Goal: Task Accomplishment & Management: Complete application form

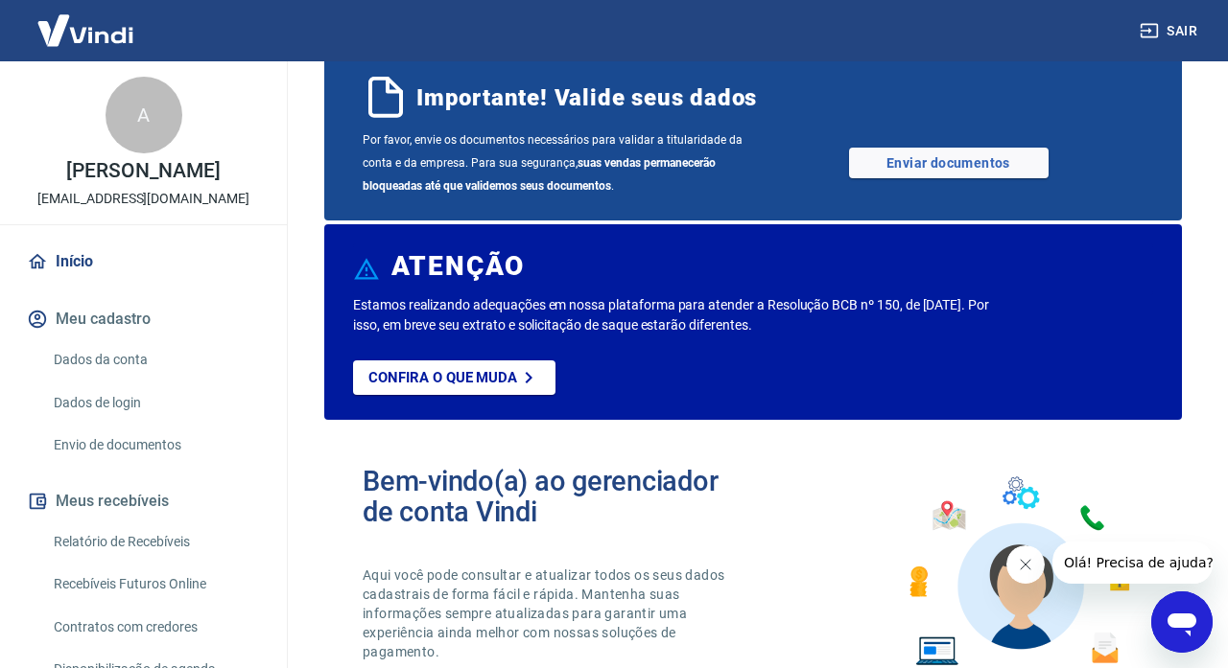
scroll to position [56, 0]
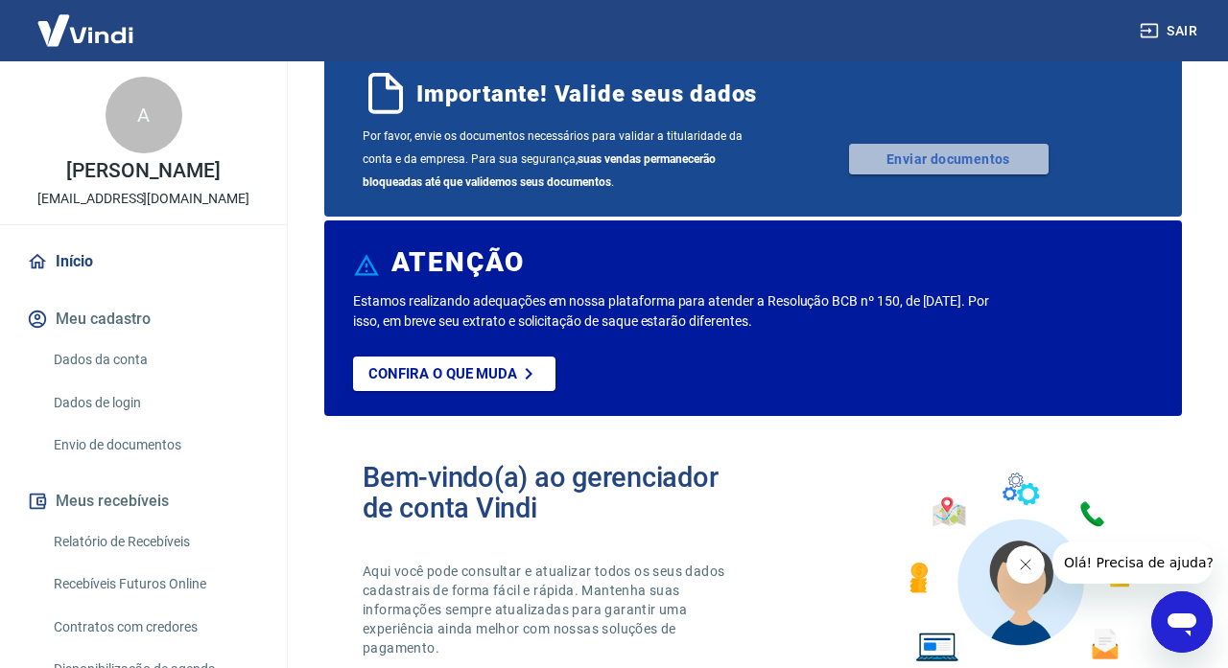
click at [931, 175] on link "Enviar documentos" at bounding box center [948, 159] width 199 height 31
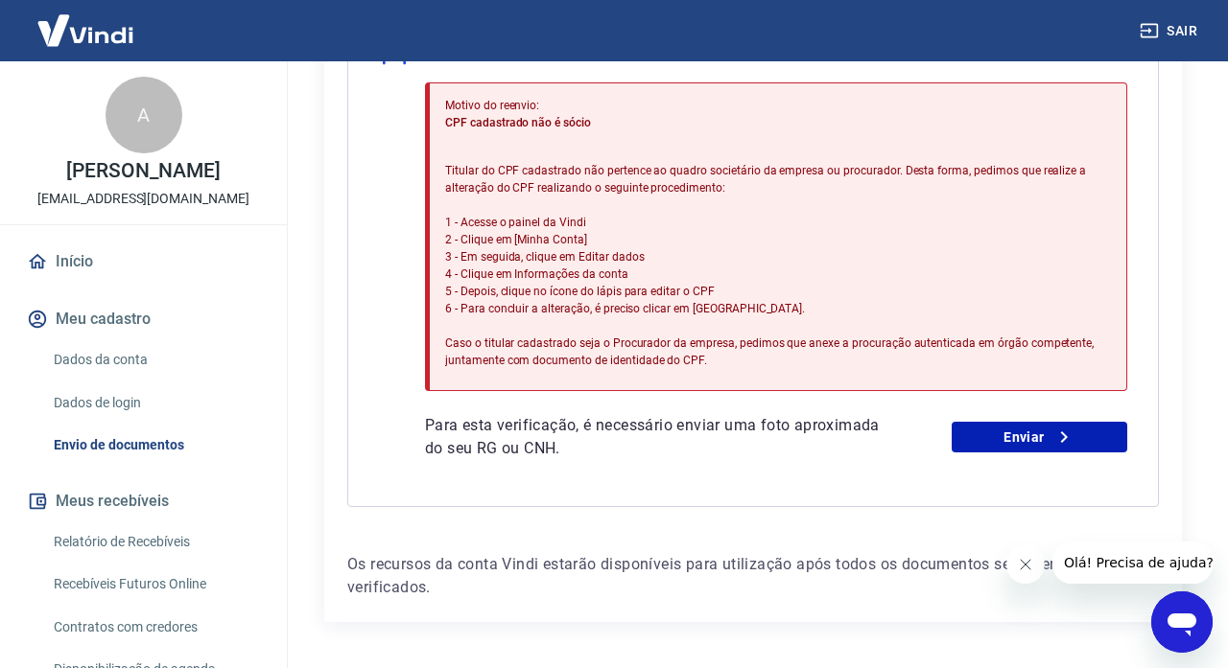
scroll to position [535, 0]
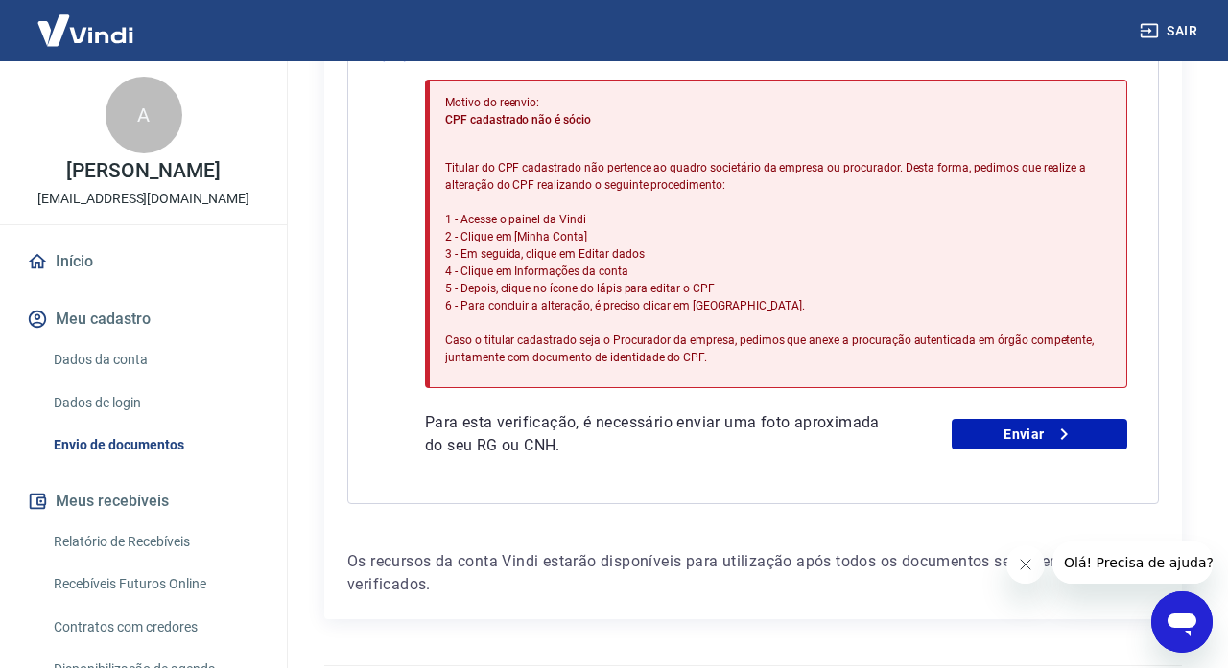
click at [1018, 570] on icon "Fechar mensagem da empresa" at bounding box center [1025, 564] width 15 height 15
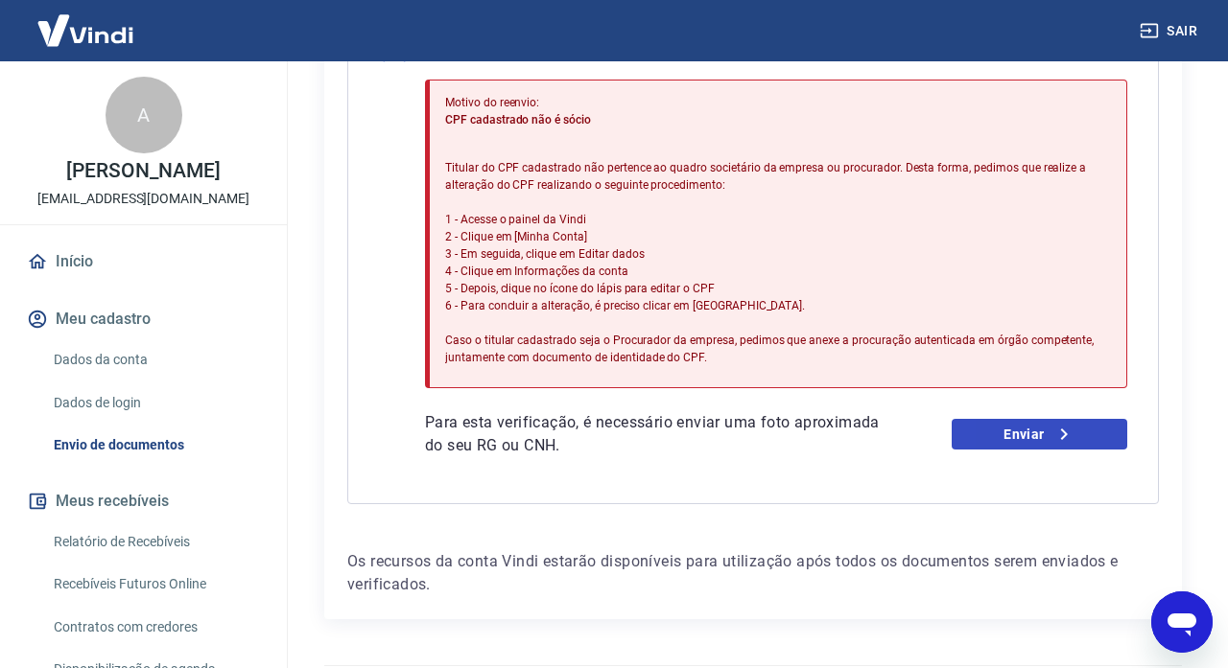
click at [997, 450] on link "Enviar" at bounding box center [1038, 434] width 175 height 31
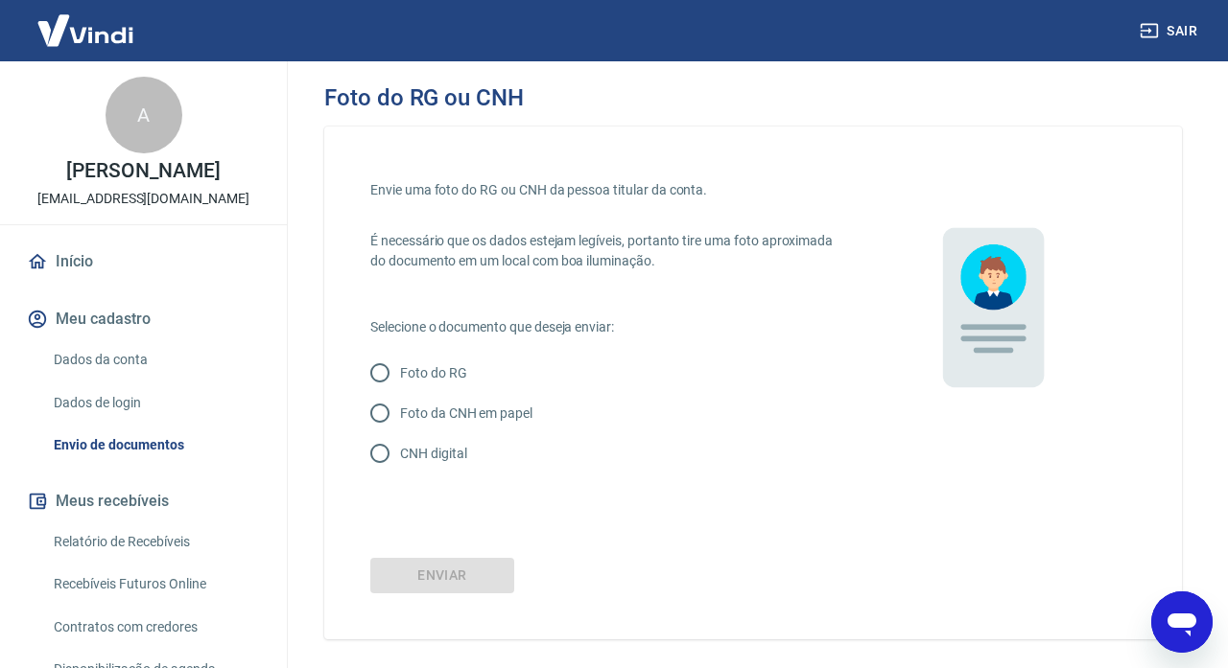
click at [380, 415] on input "Foto da CNH em papel" at bounding box center [380, 413] width 40 height 40
radio input "true"
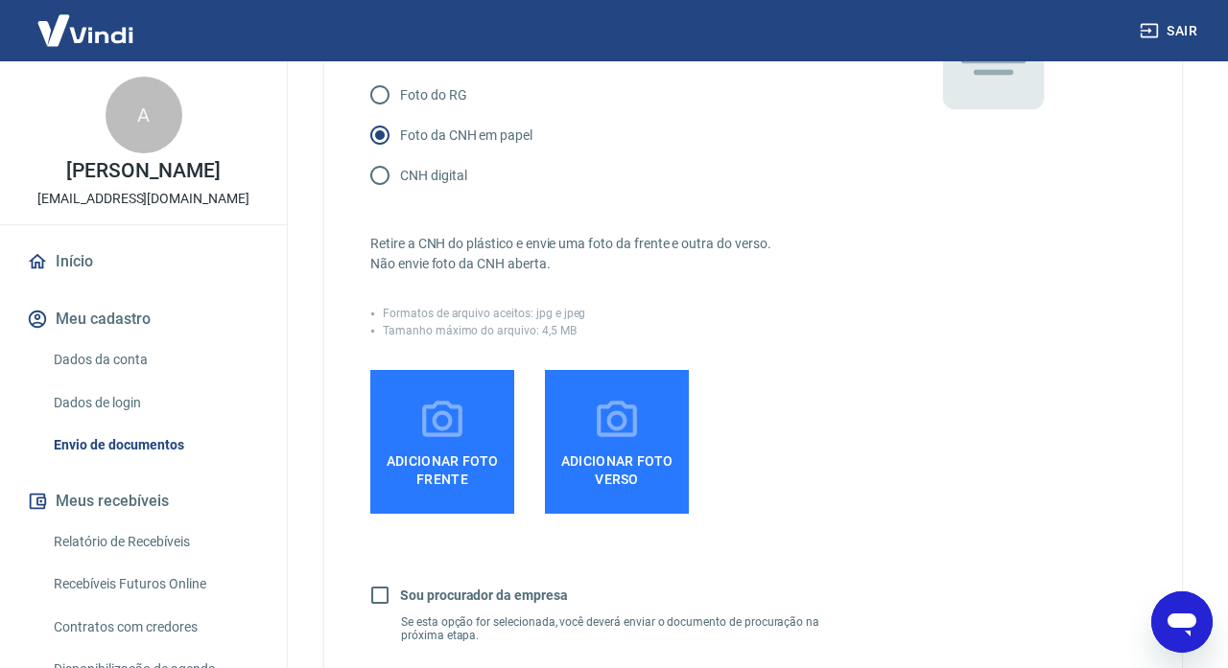
scroll to position [279, 0]
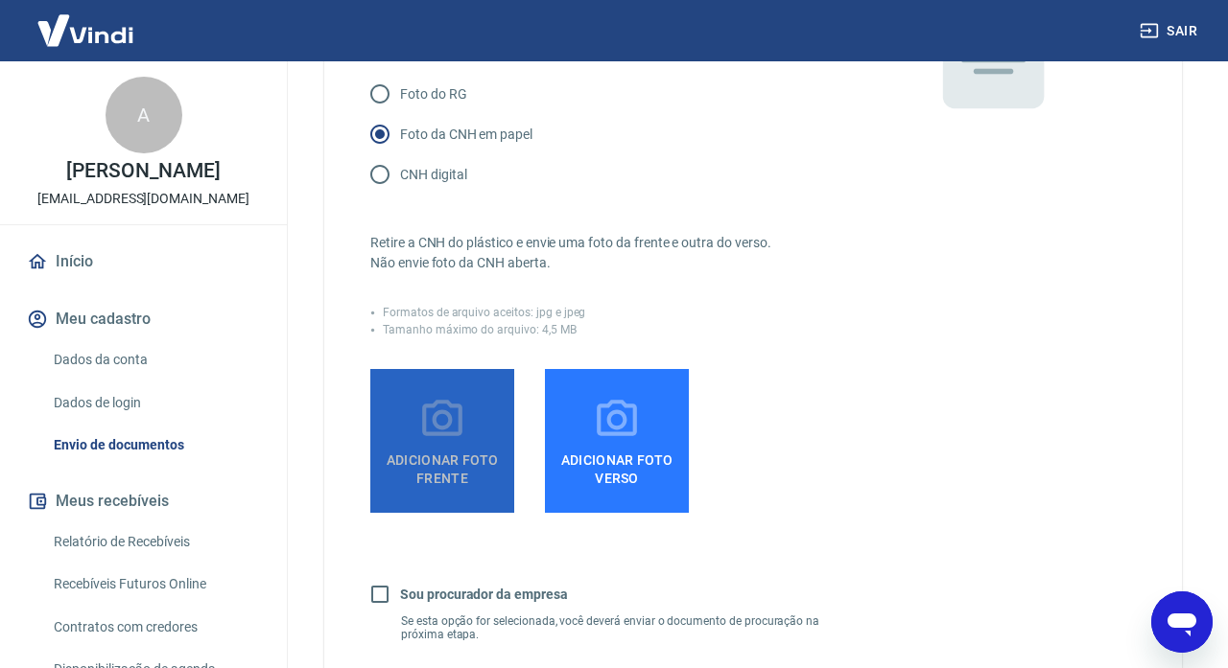
click at [444, 434] on icon at bounding box center [442, 418] width 40 height 36
click at [0, 0] on input "Adicionar foto frente" at bounding box center [0, 0] width 0 height 0
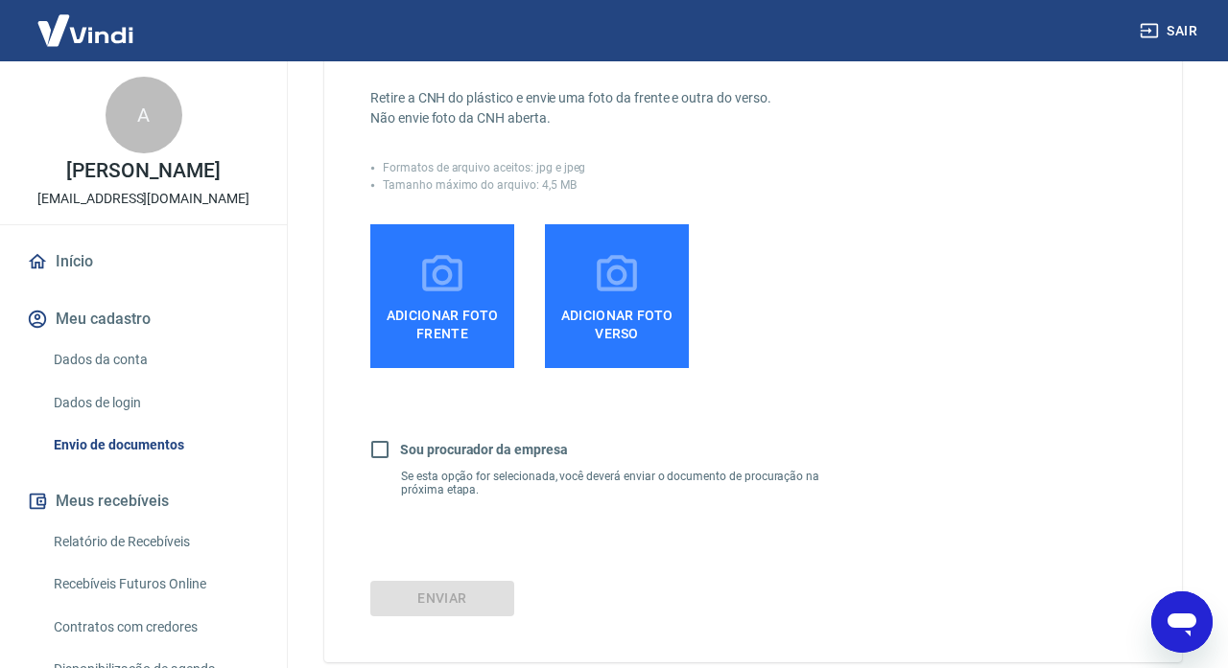
scroll to position [427, 0]
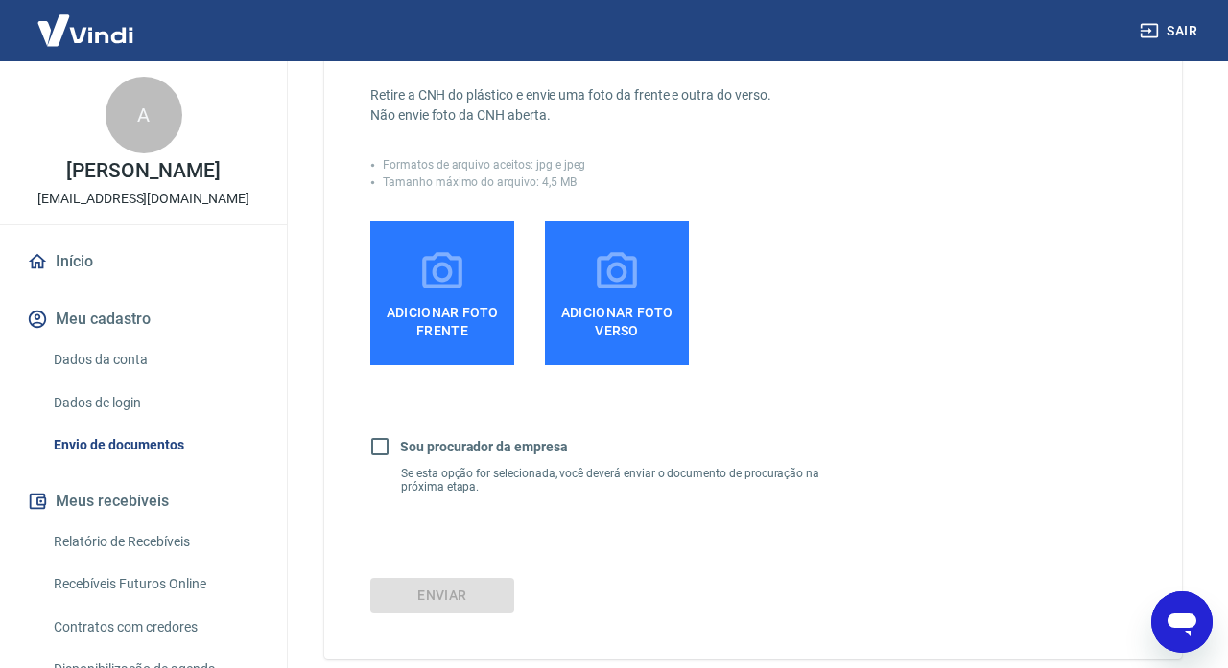
click at [385, 455] on input "Sou procurador da empresa" at bounding box center [380, 447] width 40 height 40
checkbox input "true"
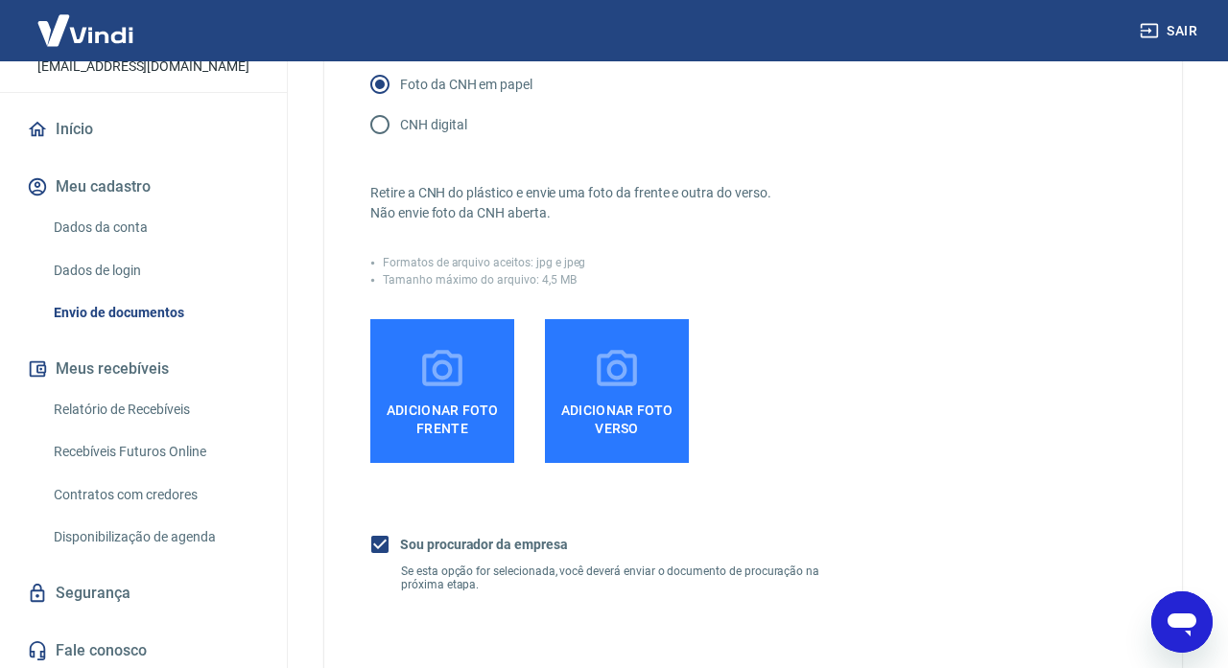
scroll to position [331, 0]
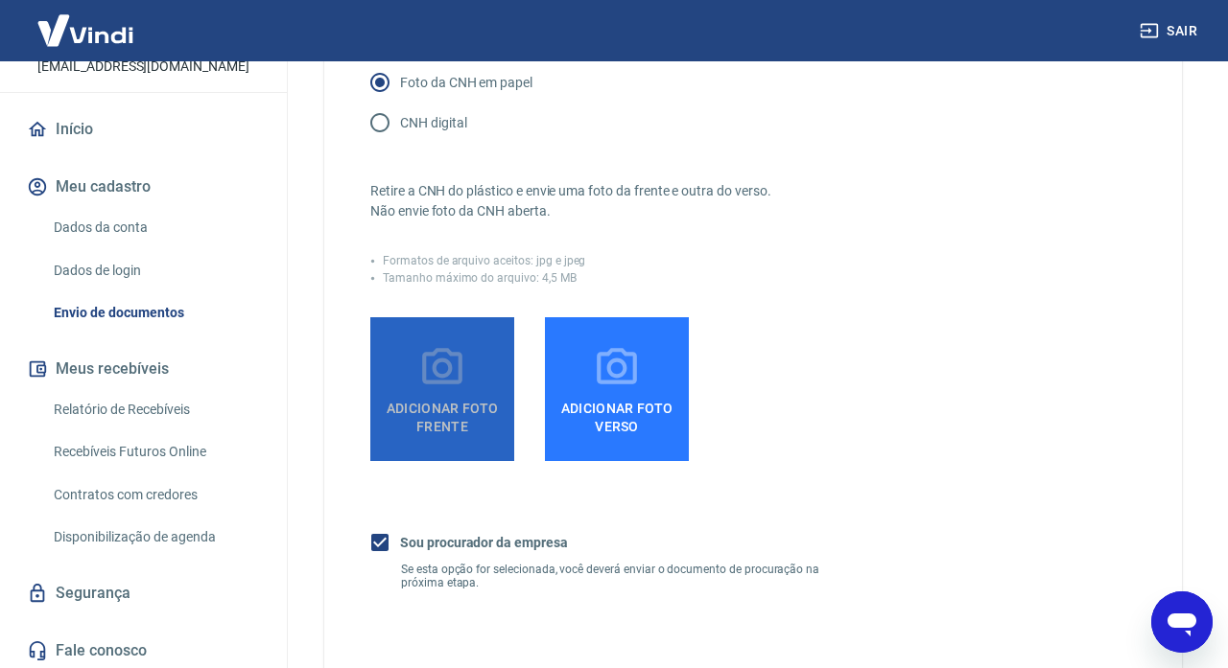
click at [472, 371] on label "Adicionar foto frente" at bounding box center [442, 389] width 144 height 144
click at [0, 0] on input "Adicionar foto frente" at bounding box center [0, 0] width 0 height 0
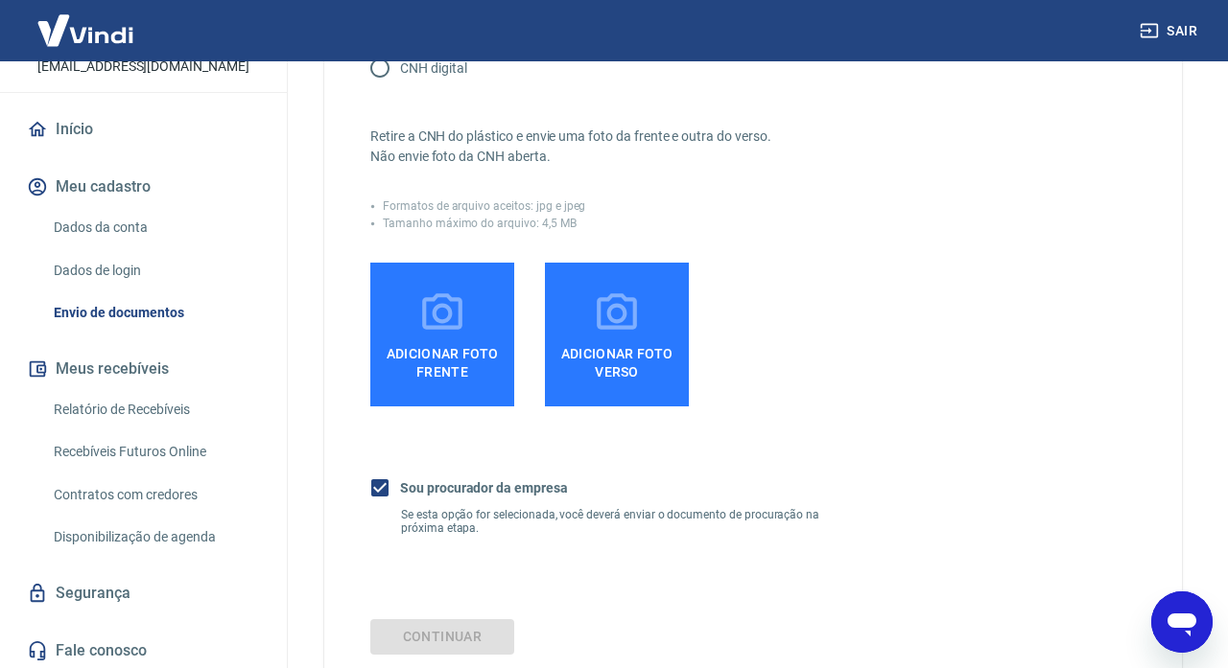
scroll to position [397, 0]
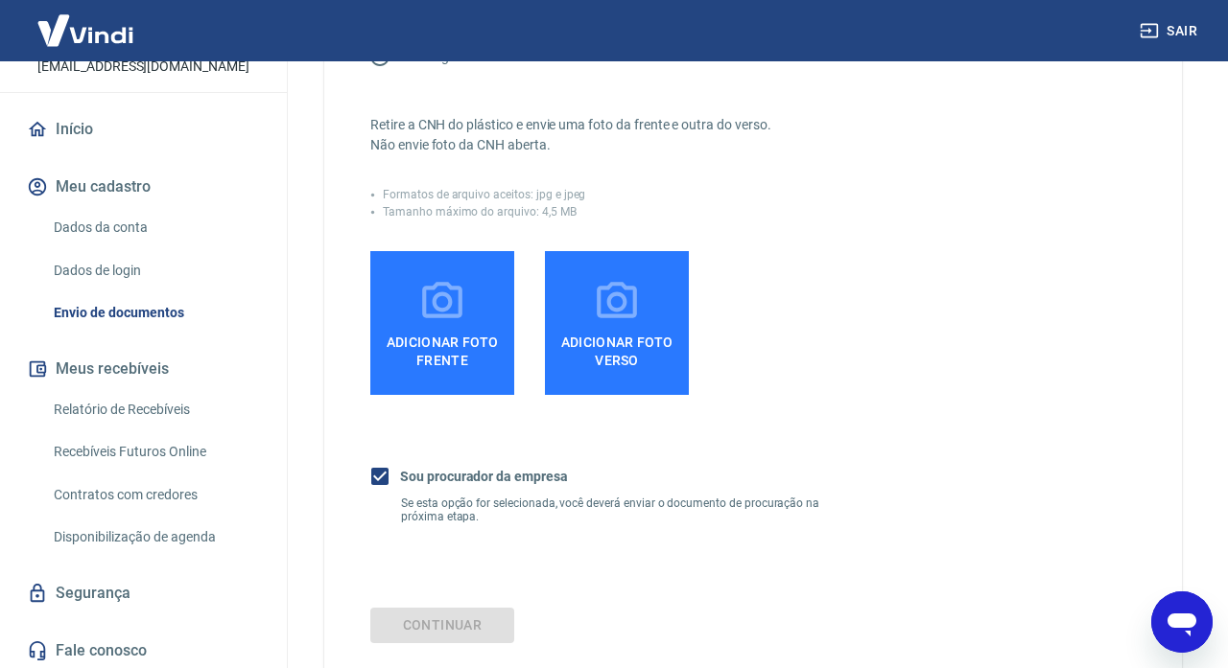
click at [478, 318] on label "Adicionar foto frente" at bounding box center [442, 323] width 144 height 144
click at [0, 0] on input "Adicionar foto frente" at bounding box center [0, 0] width 0 height 0
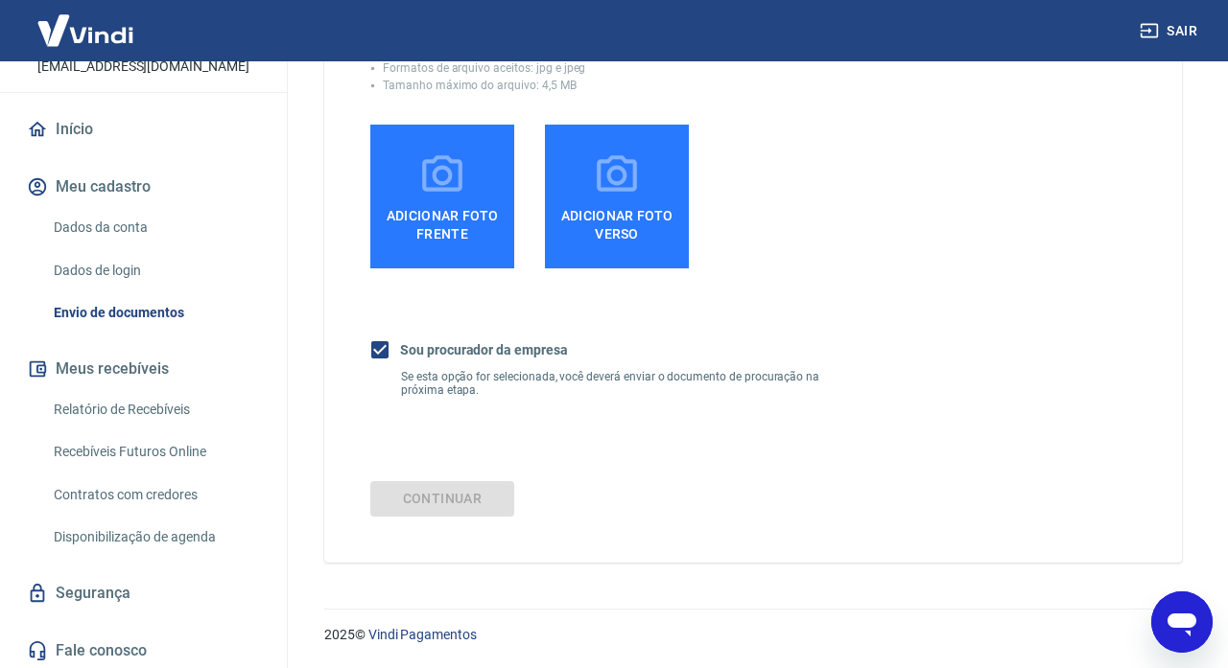
scroll to position [532, 0]
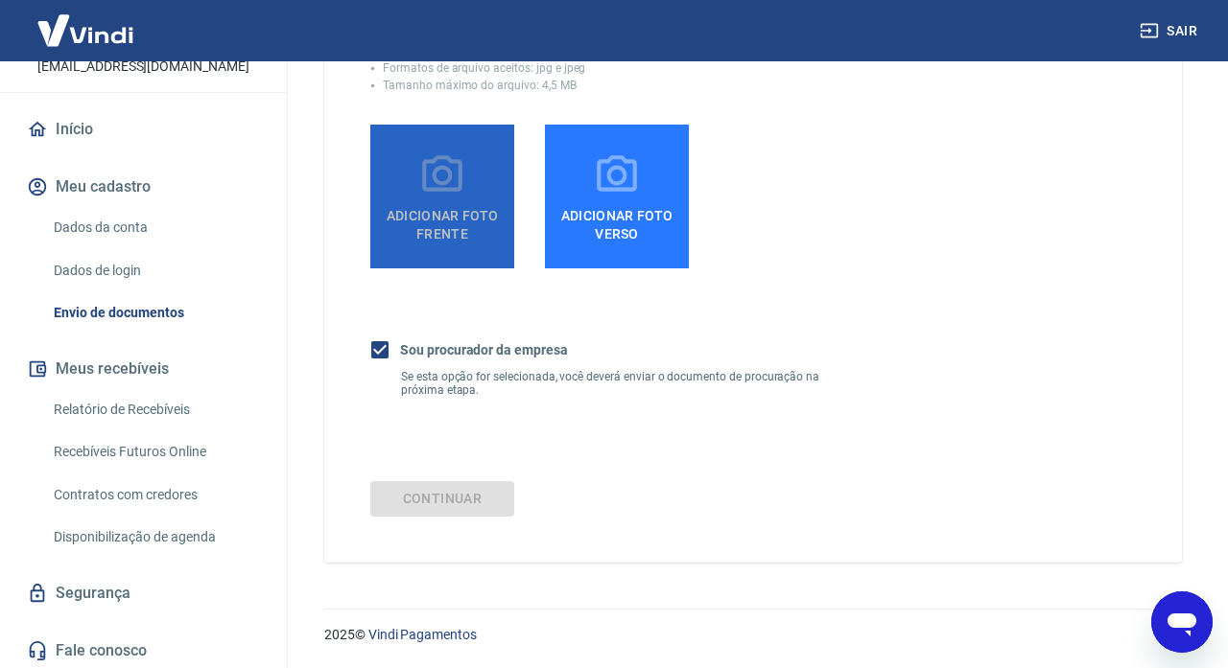
click at [441, 218] on span "Adicionar foto frente" at bounding box center [442, 220] width 129 height 43
click at [0, 0] on input "Adicionar foto frente" at bounding box center [0, 0] width 0 height 0
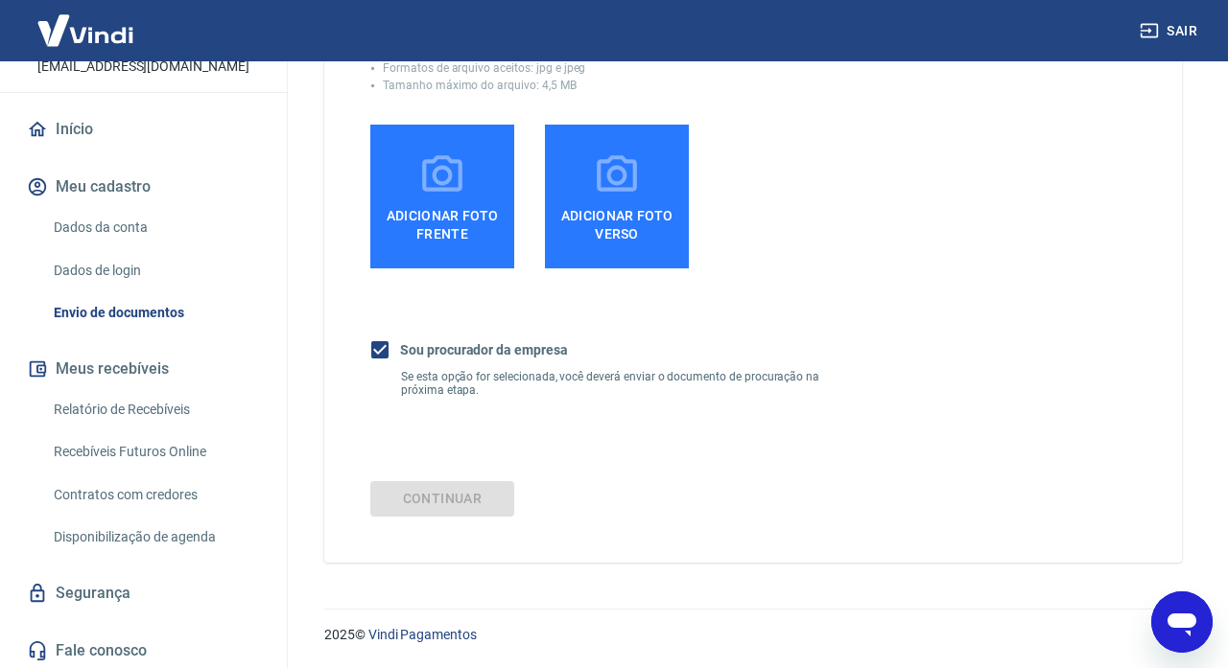
click at [457, 206] on span "Adicionar foto frente" at bounding box center [442, 220] width 129 height 43
click at [0, 0] on input "Adicionar foto frente" at bounding box center [0, 0] width 0 height 0
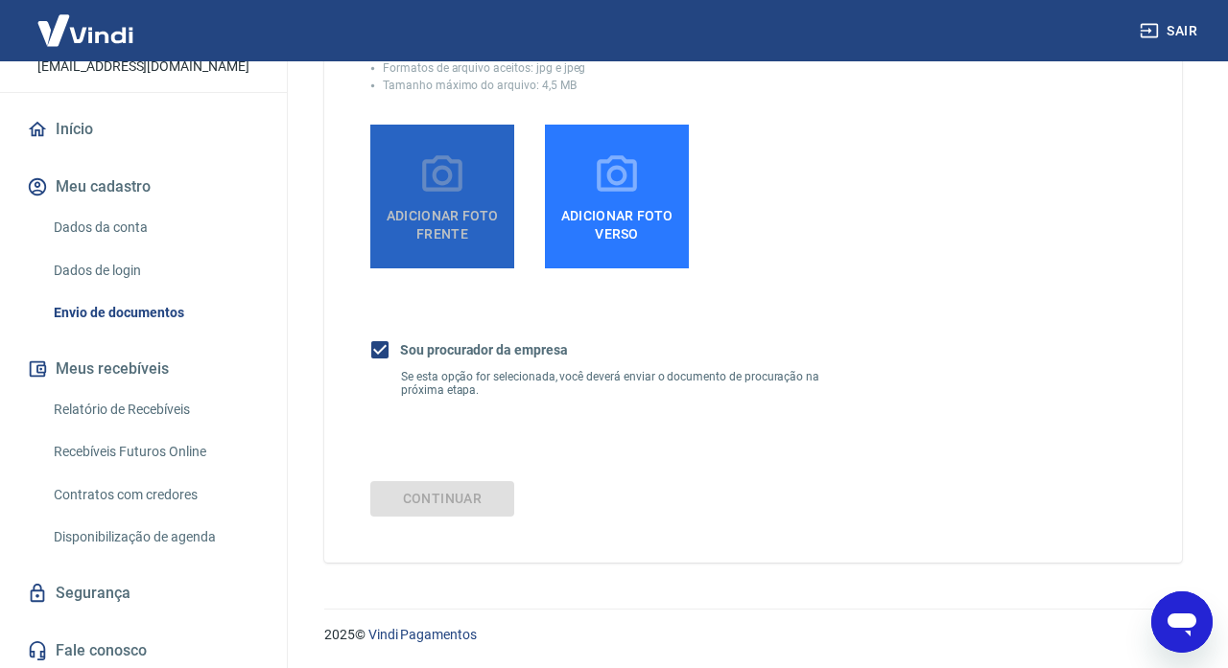
click at [477, 210] on span "Adicionar foto frente" at bounding box center [442, 220] width 129 height 43
click at [0, 0] on input "Adicionar foto frente" at bounding box center [0, 0] width 0 height 0
click at [435, 180] on icon at bounding box center [442, 176] width 48 height 48
click at [0, 0] on input "Adicionar foto frente" at bounding box center [0, 0] width 0 height 0
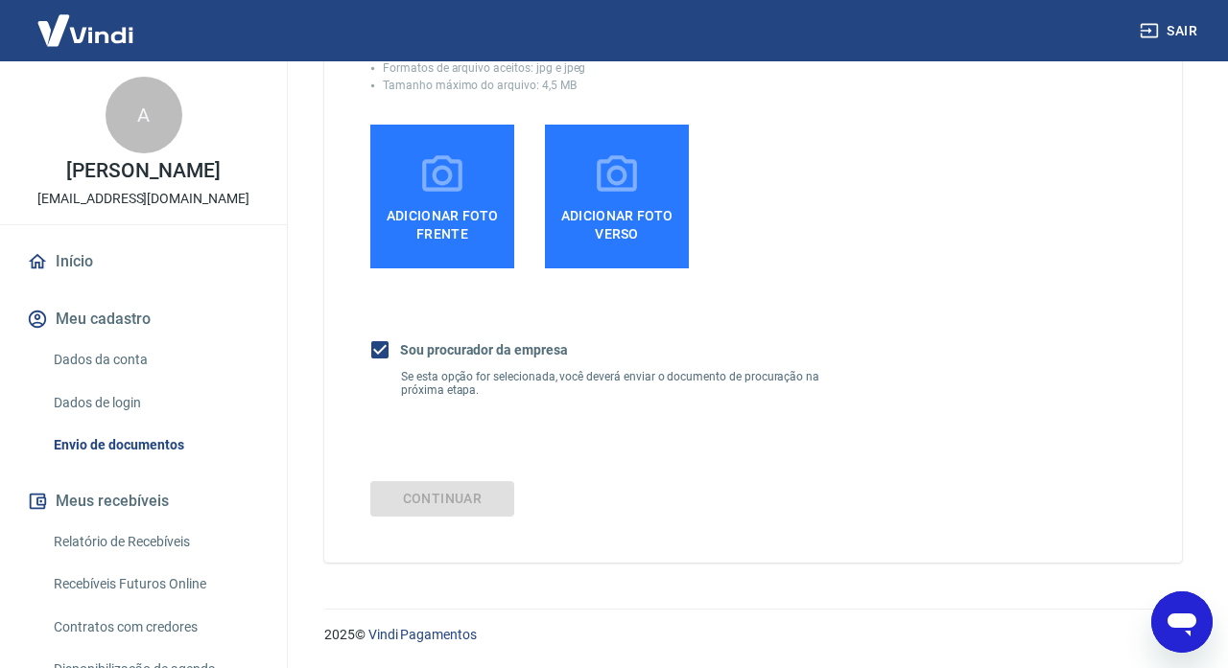
scroll to position [0, 0]
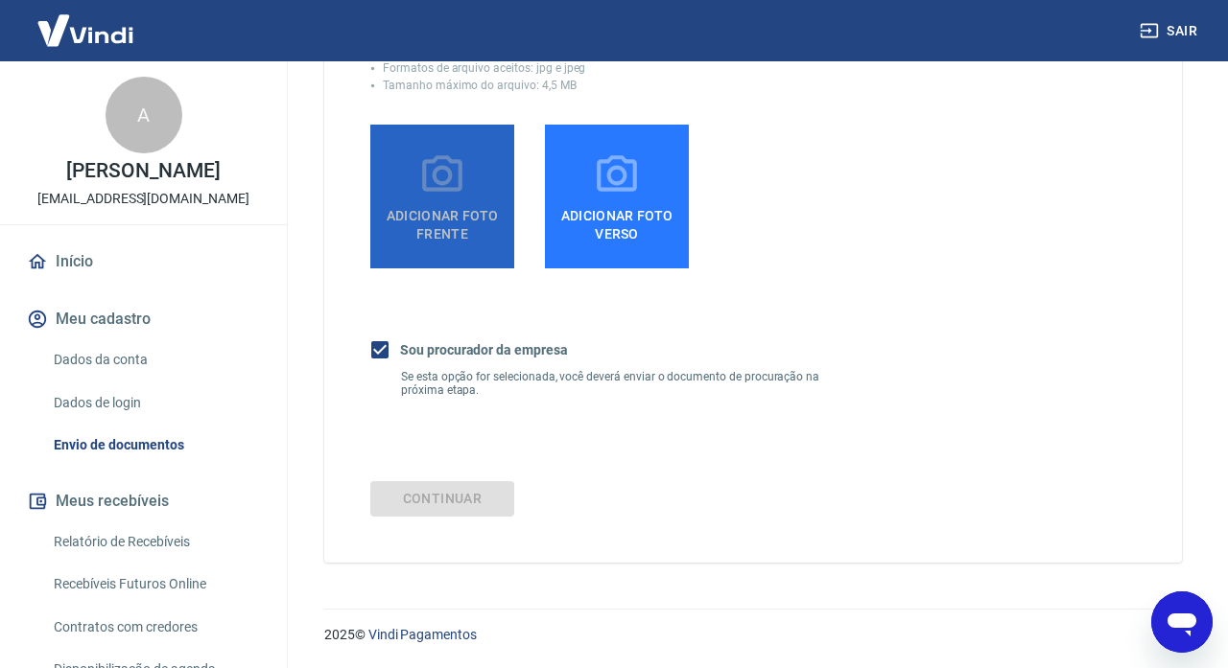
click at [454, 185] on icon at bounding box center [442, 173] width 40 height 36
click at [0, 0] on input "Adicionar foto frente" at bounding box center [0, 0] width 0 height 0
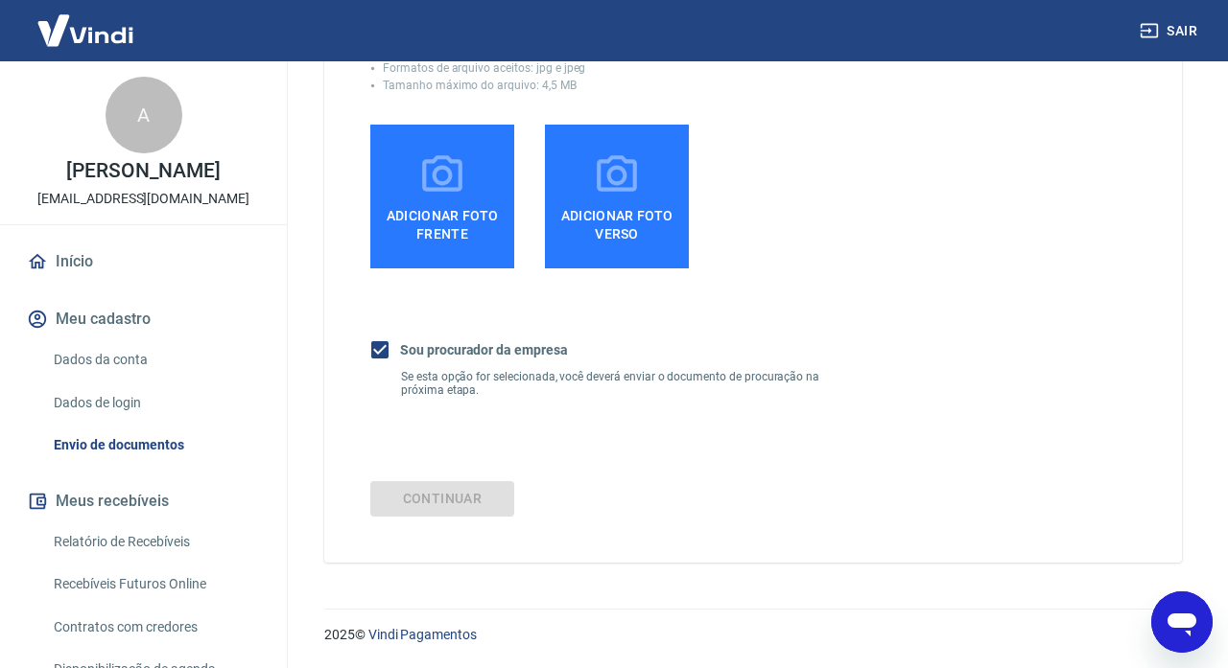
scroll to position [532, 0]
